Goal: Task Accomplishment & Management: Manage account settings

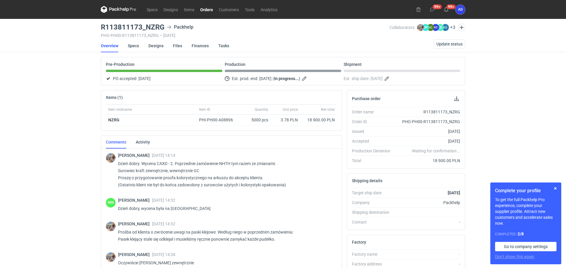
scroll to position [259, 0]
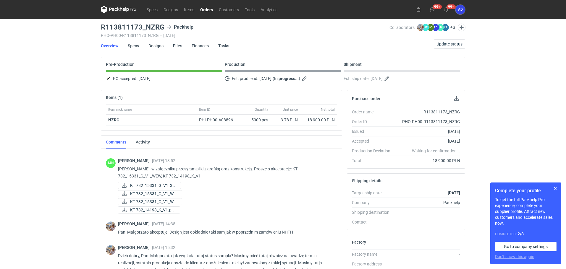
click at [203, 9] on link "Orders" at bounding box center [206, 9] width 19 height 7
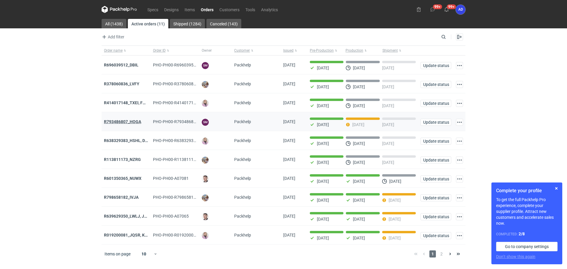
click at [132, 124] on strong "R793486807_HOGA" at bounding box center [122, 121] width 37 height 5
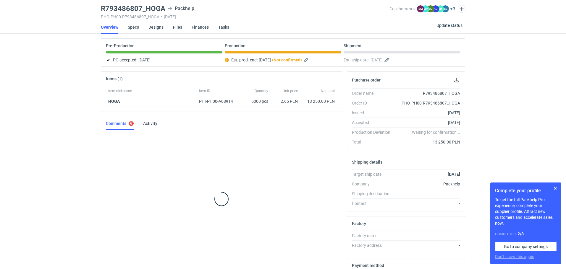
scroll to position [110, 0]
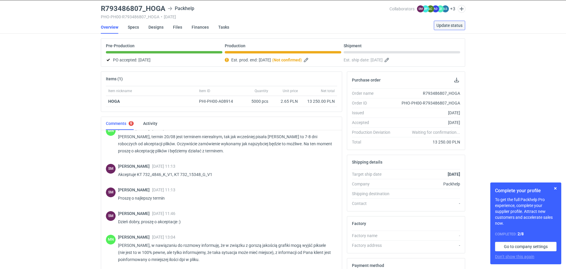
click at [444, 24] on span "Update status" at bounding box center [449, 25] width 26 height 4
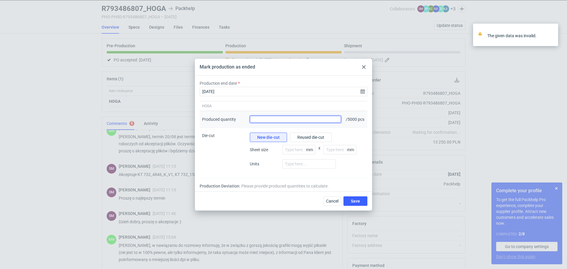
click at [328, 120] on input "Produced quantity" at bounding box center [295, 119] width 91 height 7
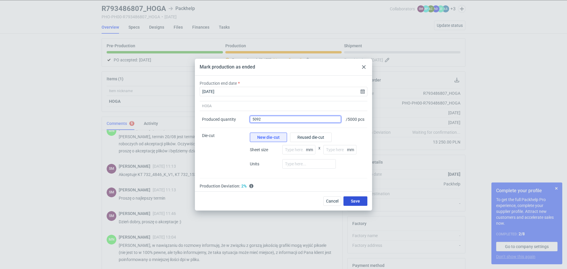
type input "5092"
click at [354, 203] on span "Save" at bounding box center [355, 201] width 9 height 4
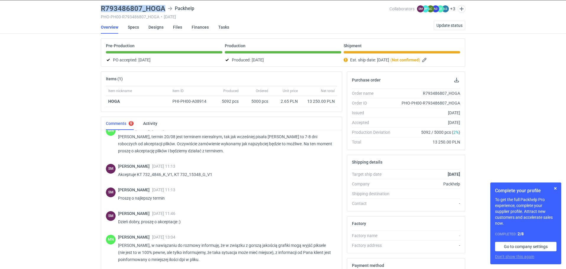
drag, startPoint x: 165, startPoint y: 8, endPoint x: 99, endPoint y: 8, distance: 65.9
click at [99, 8] on main "R793486807_HOGA Packhelp PHO-PH00-R793486807_HOGA • 12/08/2025 Collaborators SM…" at bounding box center [282, 180] width 369 height 361
copy h3 "R793486807_HOGA"
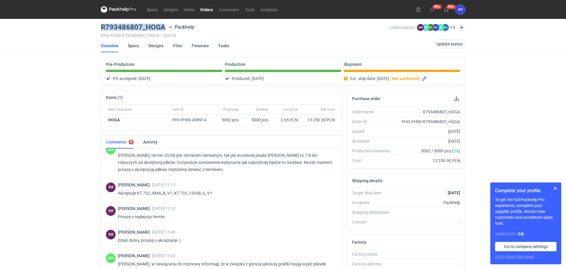
click at [208, 11] on link "Orders" at bounding box center [206, 9] width 19 height 7
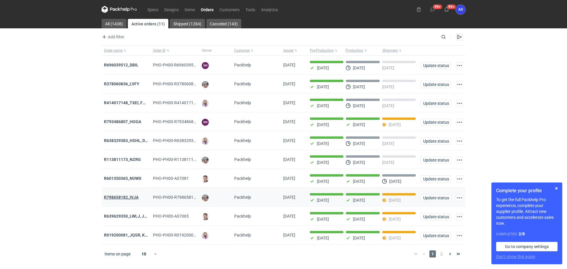
click at [130, 200] on strong "R798658182_IVJA" at bounding box center [121, 197] width 35 height 5
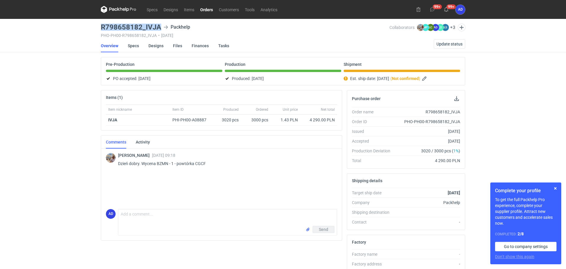
drag, startPoint x: 160, startPoint y: 28, endPoint x: 97, endPoint y: 25, distance: 63.1
click at [97, 25] on div "Specs Designs Items Orders Customers Tools Analytics 99+ 99+ AD Anita Dolczewsk…" at bounding box center [283, 134] width 566 height 269
copy h3 "R798658182_IVJA"
click at [457, 45] on span "Update status" at bounding box center [449, 44] width 26 height 4
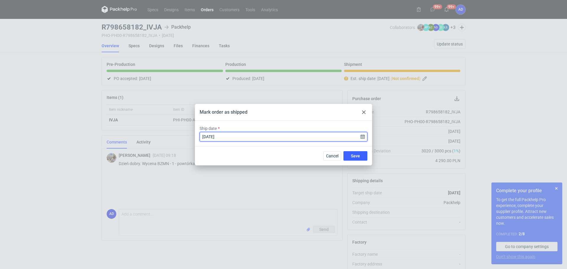
click at [361, 138] on input "2025-08-25" at bounding box center [284, 136] width 168 height 9
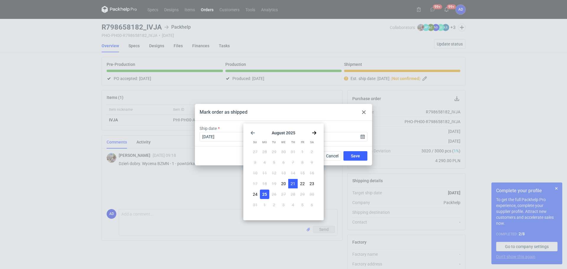
click at [293, 185] on span "21" at bounding box center [293, 184] width 5 height 6
type input "2025-08-21"
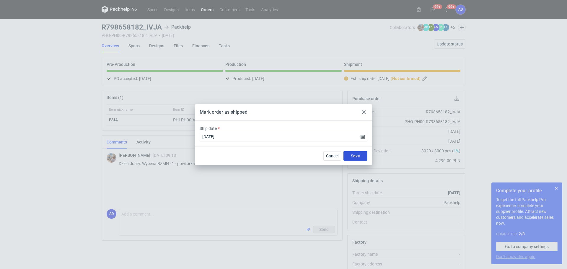
click at [352, 157] on span "Save" at bounding box center [355, 156] width 9 height 4
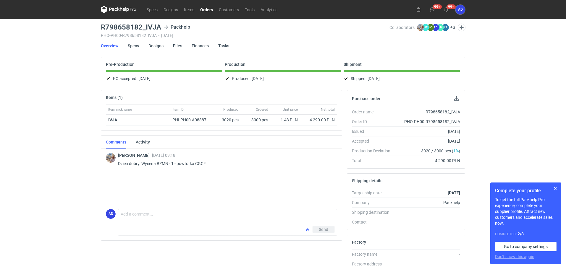
click at [205, 9] on link "Orders" at bounding box center [206, 9] width 19 height 7
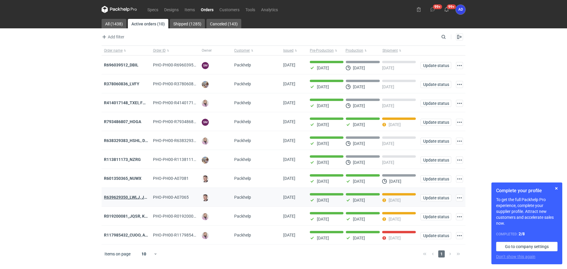
click at [126, 200] on strong "R639629350_LWLJ, JGWC" at bounding box center [128, 197] width 49 height 5
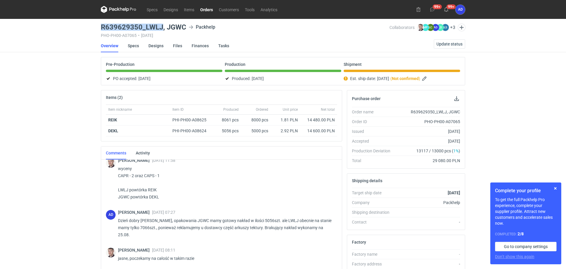
drag, startPoint x: 162, startPoint y: 25, endPoint x: 96, endPoint y: 29, distance: 66.3
click at [96, 29] on div "Specs Designs Items Orders Customers Tools Analytics 99+ 99+ AD Anita Dolczewsk…" at bounding box center [283, 134] width 566 height 269
copy h3 "R639629350_LWLJ"
click at [204, 11] on link "Orders" at bounding box center [206, 9] width 19 height 7
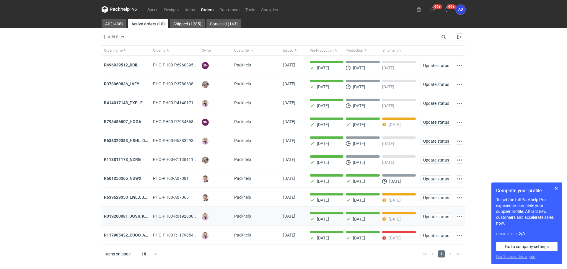
click at [118, 219] on strong "R019200081_JQSR, KAYL" at bounding box center [128, 216] width 48 height 5
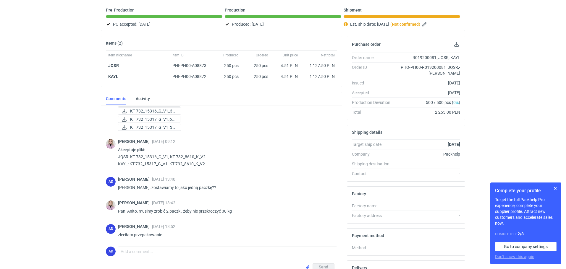
scroll to position [116, 0]
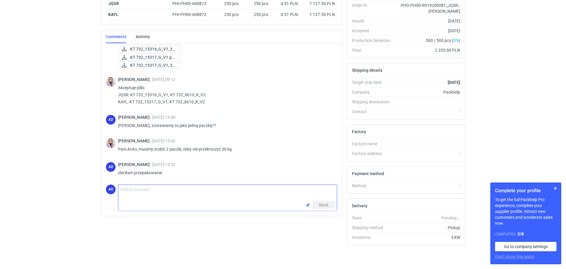
click at [146, 195] on textarea "Comment message" at bounding box center [227, 193] width 218 height 17
click at [119, 189] on textarea "Pani Klaudio, przepakowane na dwie paczki. Można zlecać odbiór." at bounding box center [227, 193] width 218 height 17
type textarea "Dzień dobry Pani Klaudio, przepakowane na dwie paczki. Można zlecać odbiór."
click at [317, 203] on button "Send" at bounding box center [323, 205] width 22 height 7
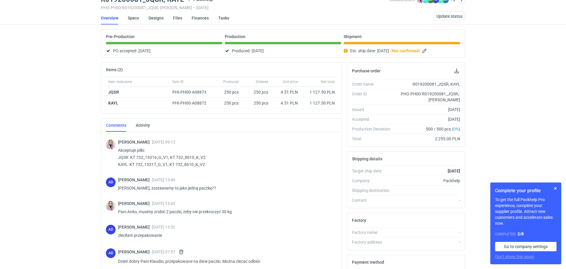
scroll to position [0, 0]
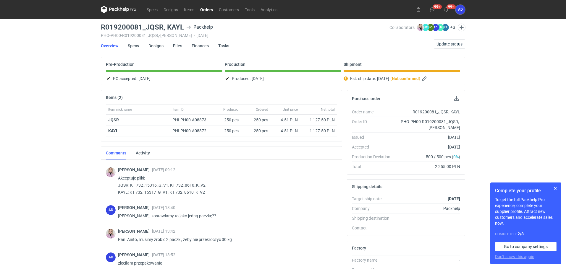
click at [203, 10] on link "Orders" at bounding box center [206, 9] width 19 height 7
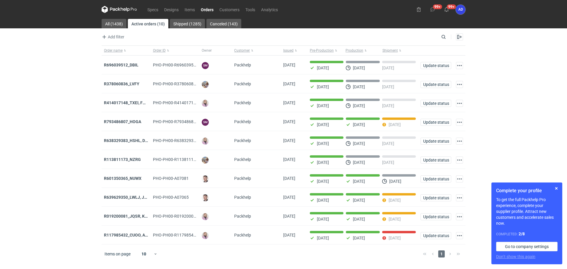
click at [450, 258] on div "1" at bounding box center [442, 254] width 42 height 7
click at [135, 141] on strong "R638329383_HSHL, DETO" at bounding box center [128, 140] width 49 height 5
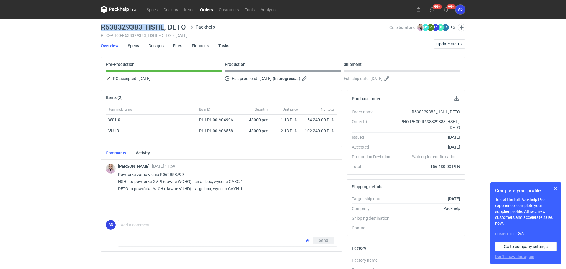
drag, startPoint x: 163, startPoint y: 26, endPoint x: 94, endPoint y: 27, distance: 69.2
click at [94, 27] on div "Specs Designs Items Orders Customers Tools Analytics 99+ 99+ AD Anita Dolczewsk…" at bounding box center [283, 134] width 566 height 269
click at [207, 10] on link "Orders" at bounding box center [206, 9] width 19 height 7
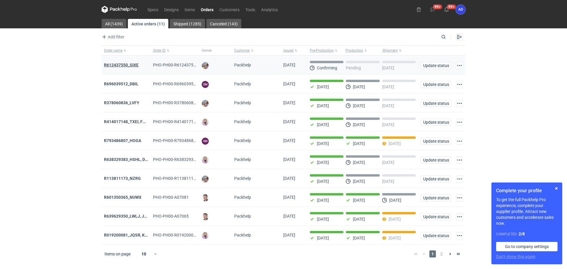
click at [122, 65] on strong "R612437550_SIXE" at bounding box center [121, 65] width 35 height 5
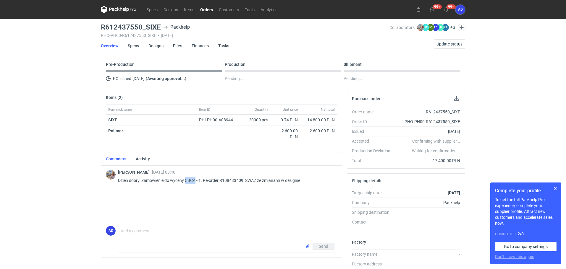
drag, startPoint x: 197, startPoint y: 181, endPoint x: 185, endPoint y: 182, distance: 11.6
click at [185, 182] on p "Dzień dobry. Zamówienie do wyceny CBCA - 1. Re-order R108433409_SWAZ ze zmianam…" at bounding box center [225, 180] width 214 height 7
click at [252, 202] on div "[PERSON_NAME] [DATE] 08:40 Dzień dobry. Zamówienie do wyceny CBCA - 1. Re-order…" at bounding box center [221, 194] width 231 height 59
drag, startPoint x: 257, startPoint y: 180, endPoint x: 245, endPoint y: 182, distance: 11.7
click at [245, 182] on p "Dzień dobry. Zamówienie do wyceny CBCA - 1. Re-order R108433409_SWAZ ze zmianam…" at bounding box center [225, 180] width 214 height 7
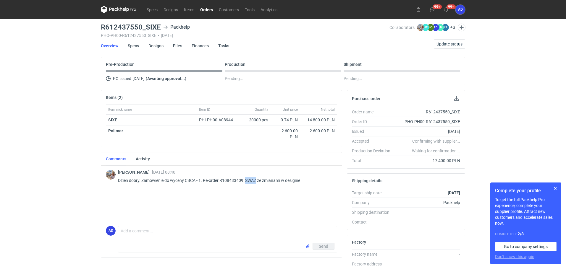
copy p "SWAZ"
drag, startPoint x: 306, startPoint y: 181, endPoint x: 256, endPoint y: 184, distance: 50.6
click at [256, 184] on p "Dzień dobry. Zamówienie do wyceny CBCA - 1. Re-order R108433409_SWAZ ze zmianam…" at bounding box center [225, 180] width 214 height 7
copy p "ze zmianami w designie"
